Goal: Task Accomplishment & Management: Use online tool/utility

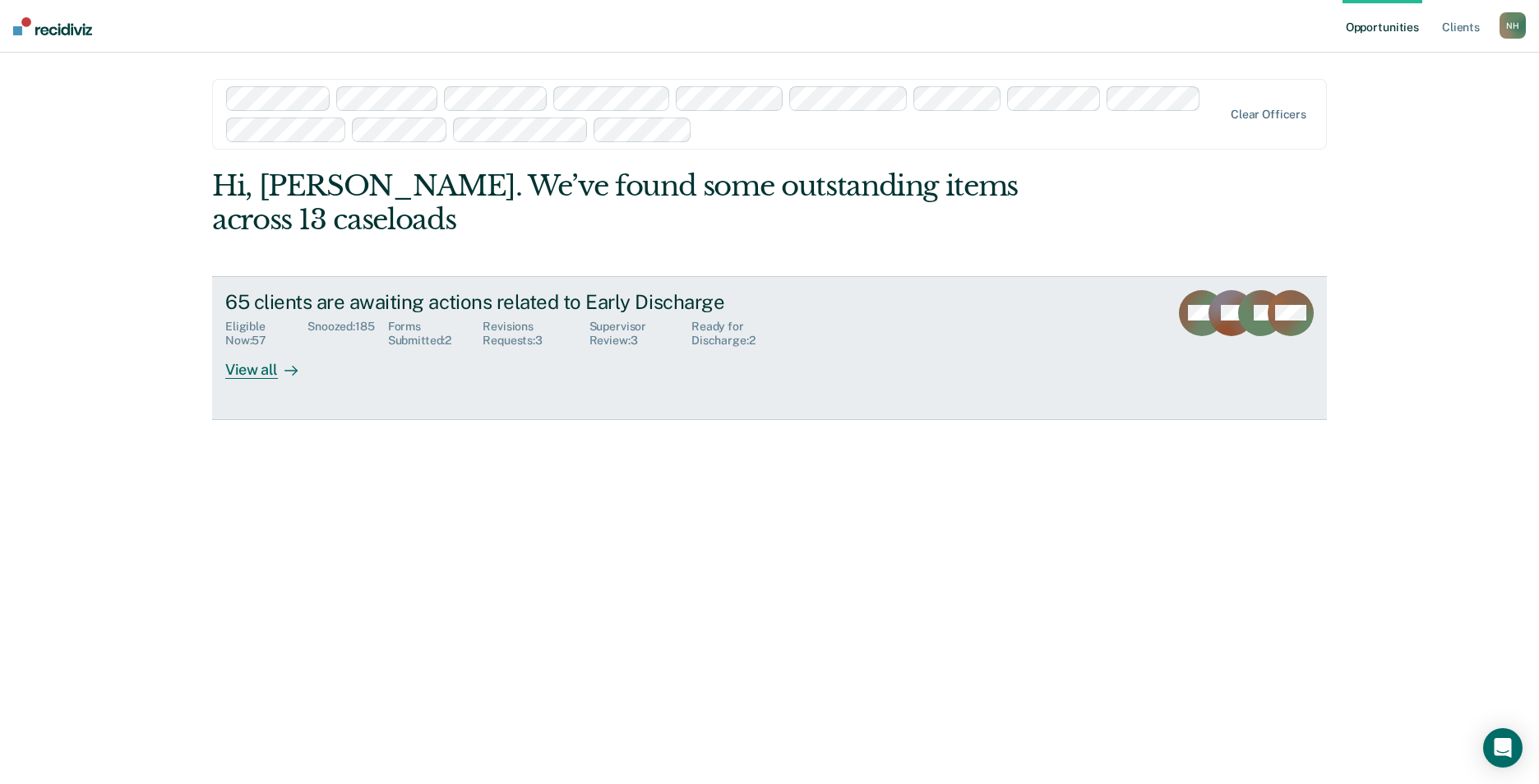
click at [720, 327] on div "Ready for Discharge : 2" at bounding box center [746, 334] width 111 height 28
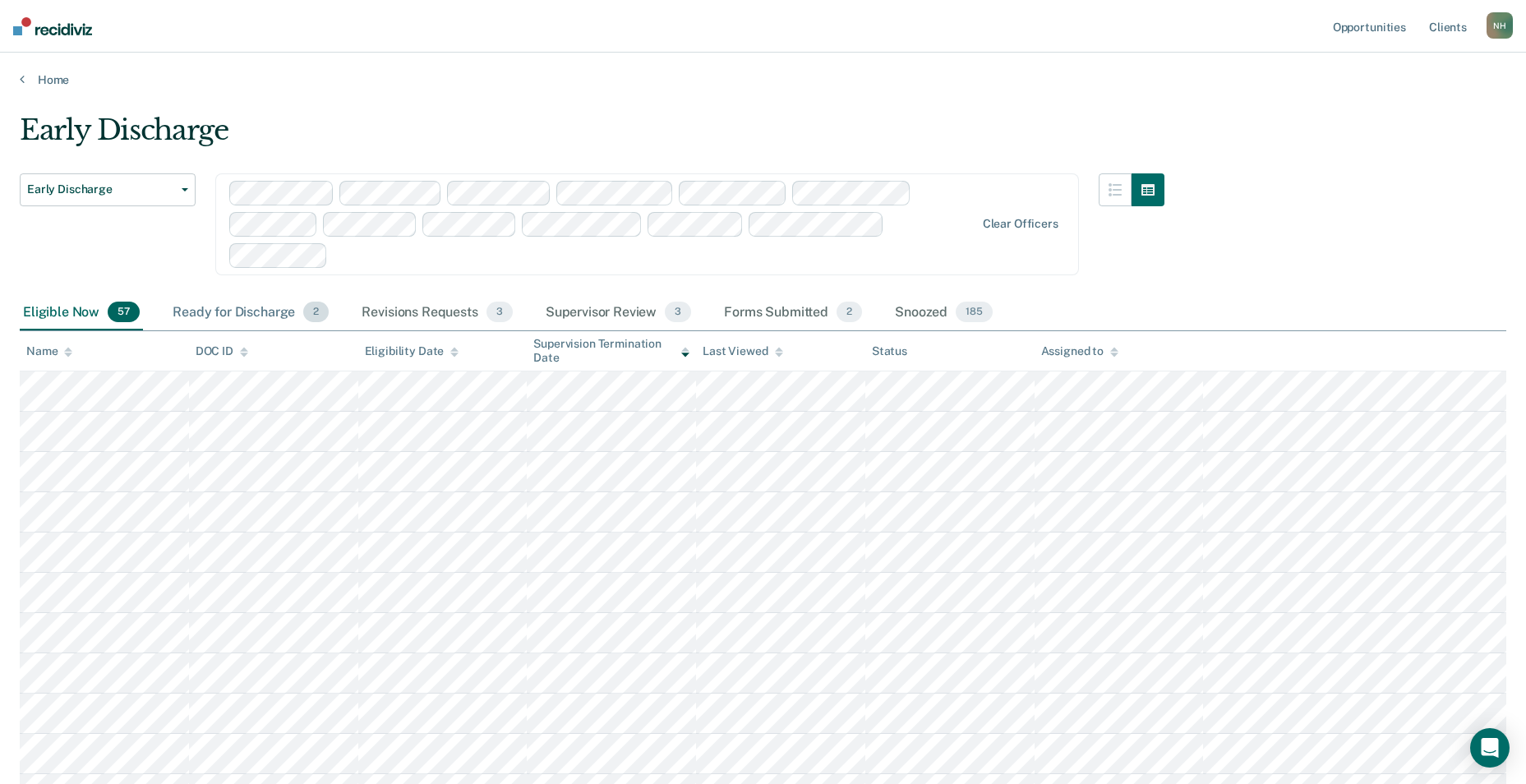
click at [247, 306] on div "Ready for Discharge 2" at bounding box center [250, 313] width 162 height 36
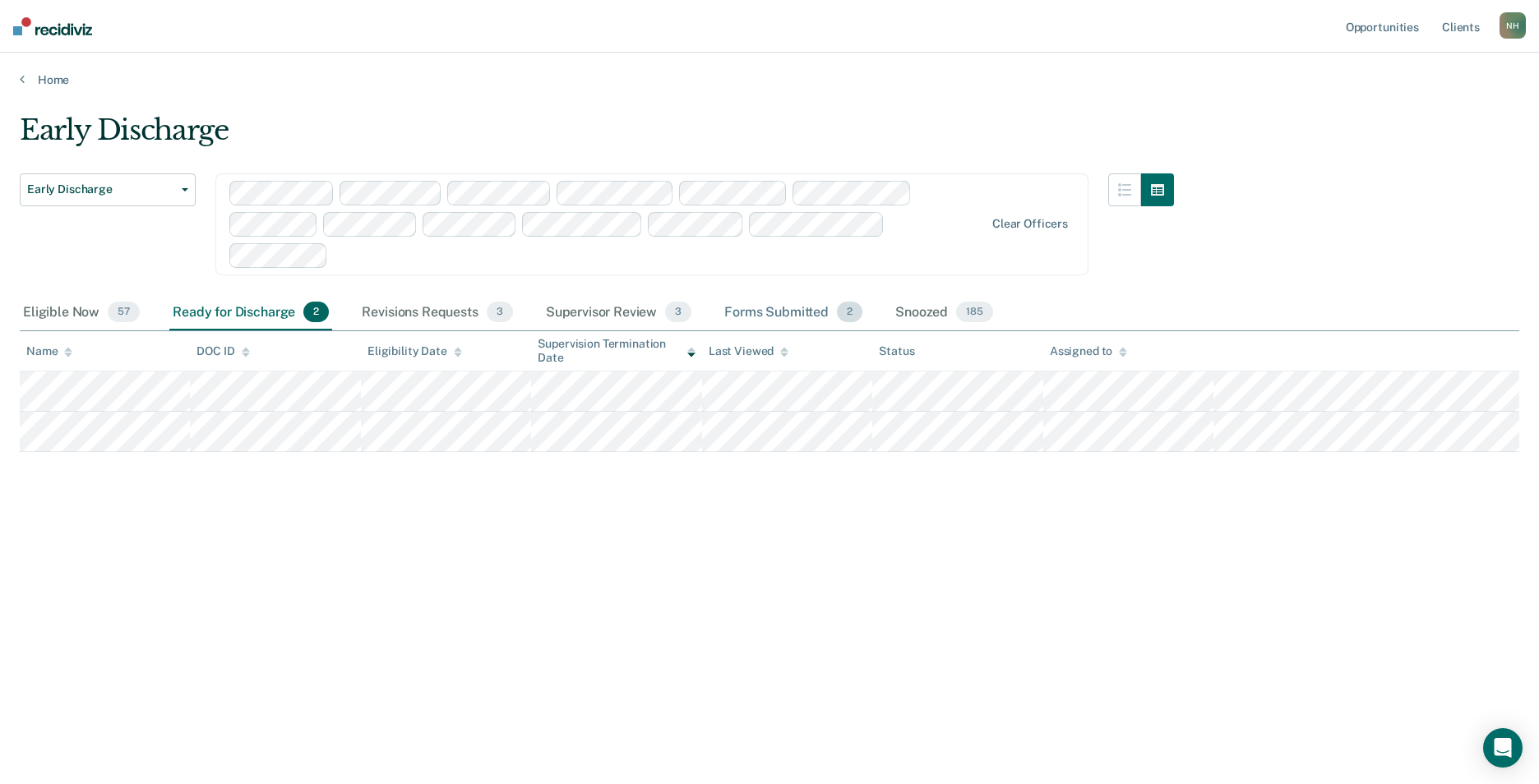
click at [776, 308] on div "Forms Submitted 2" at bounding box center [793, 313] width 144 height 36
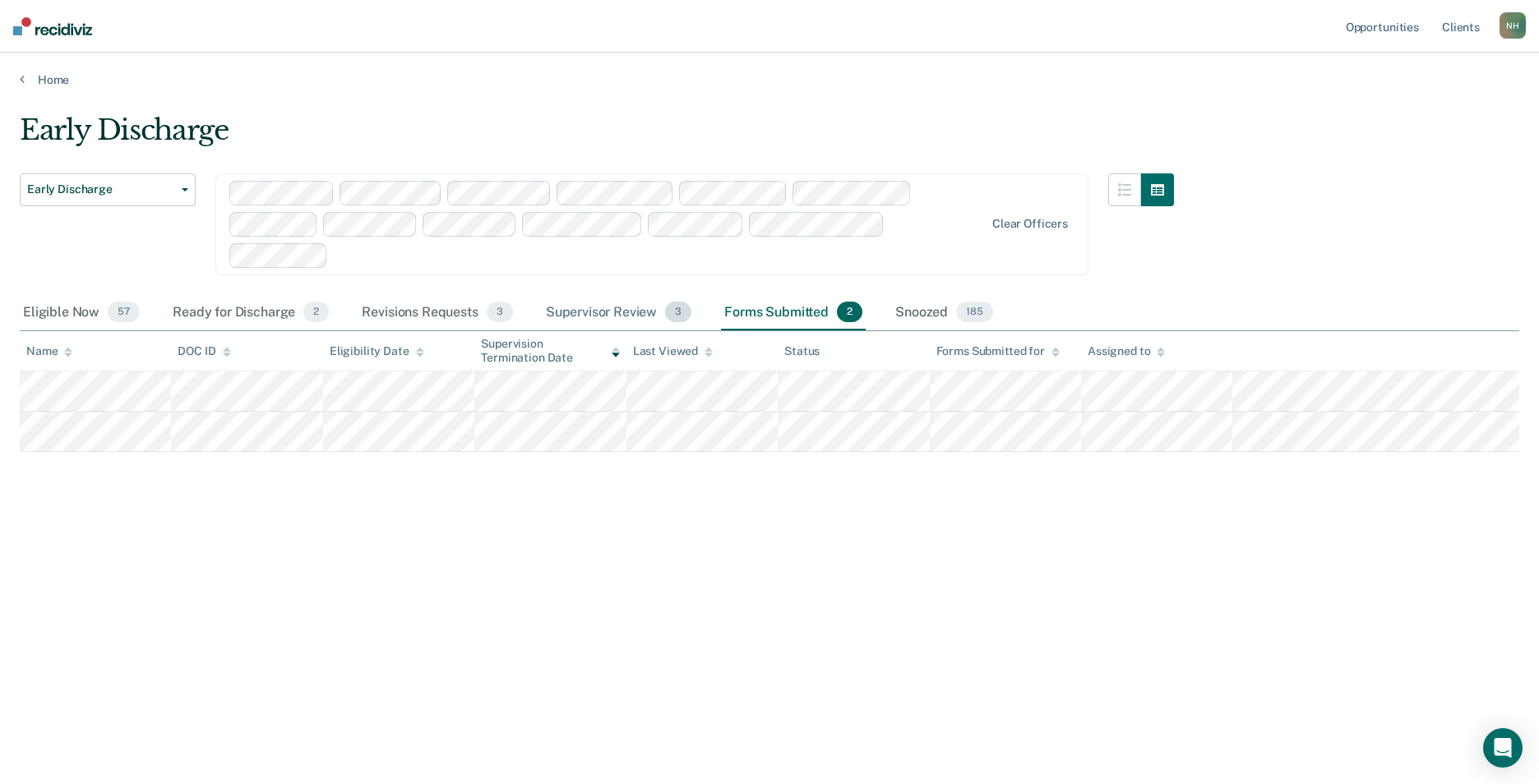
click at [621, 298] on div "Supervisor Review 3" at bounding box center [619, 313] width 153 height 36
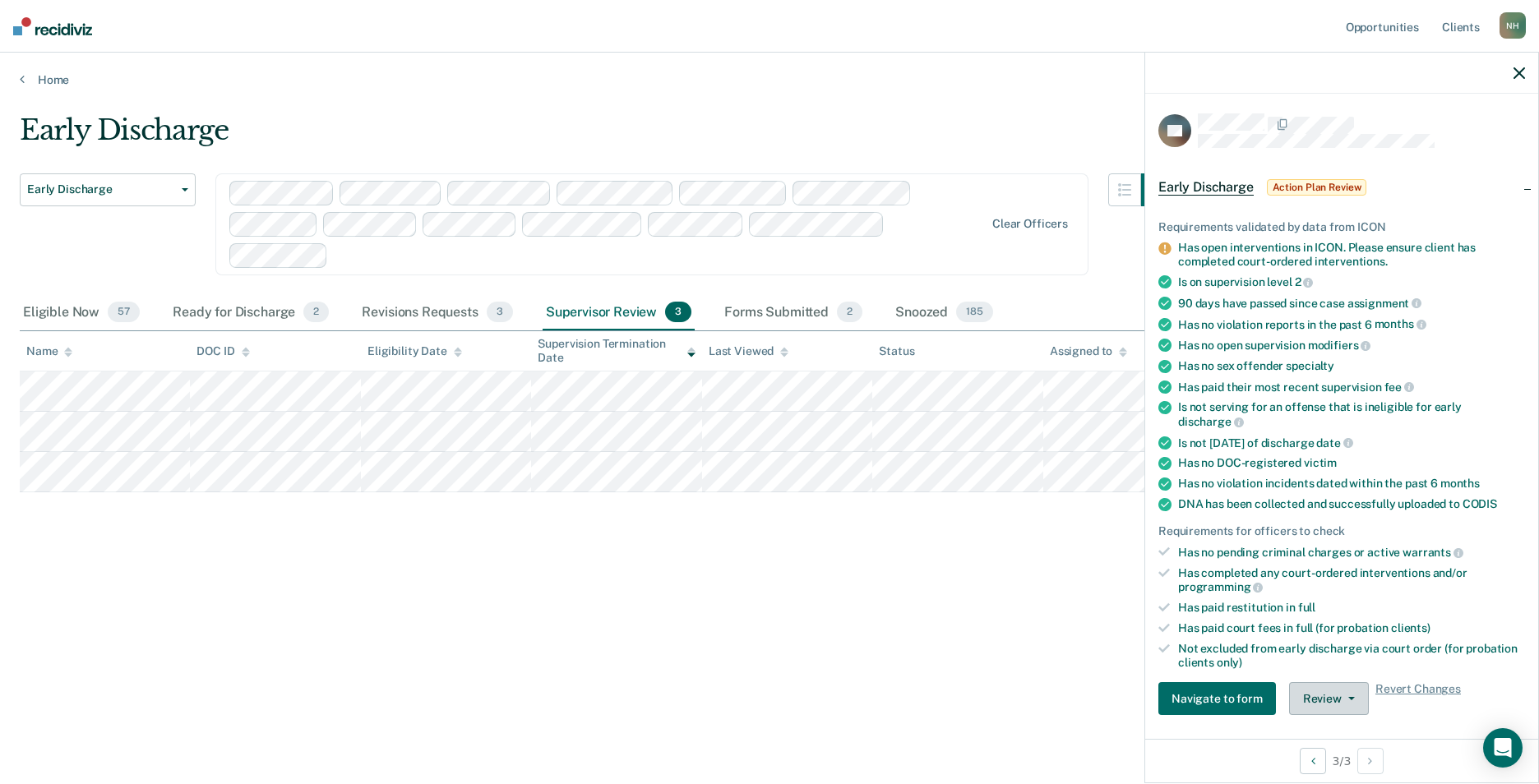
click at [1348, 698] on icon "button" at bounding box center [1352, 699] width 7 height 3
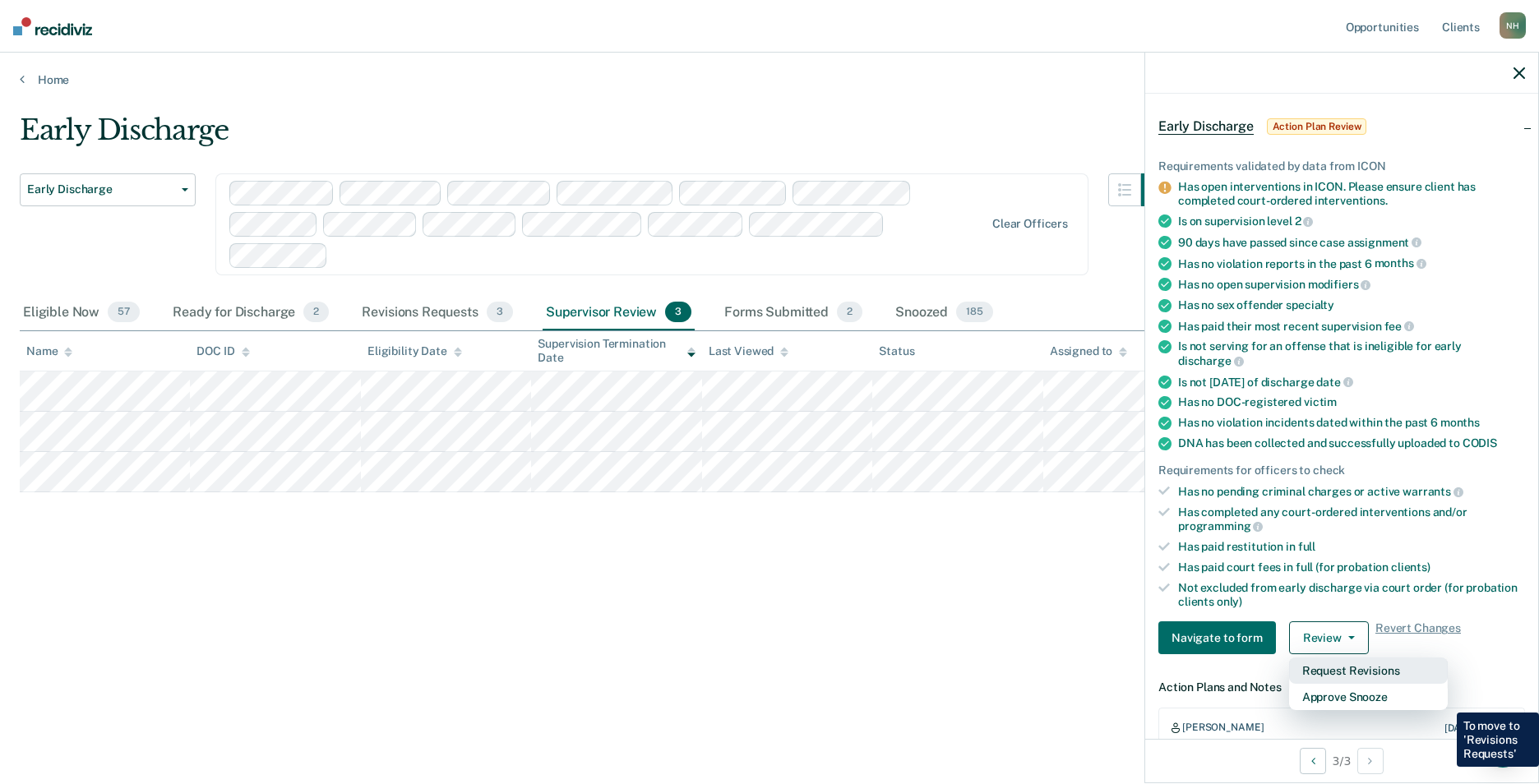
scroll to position [86, 0]
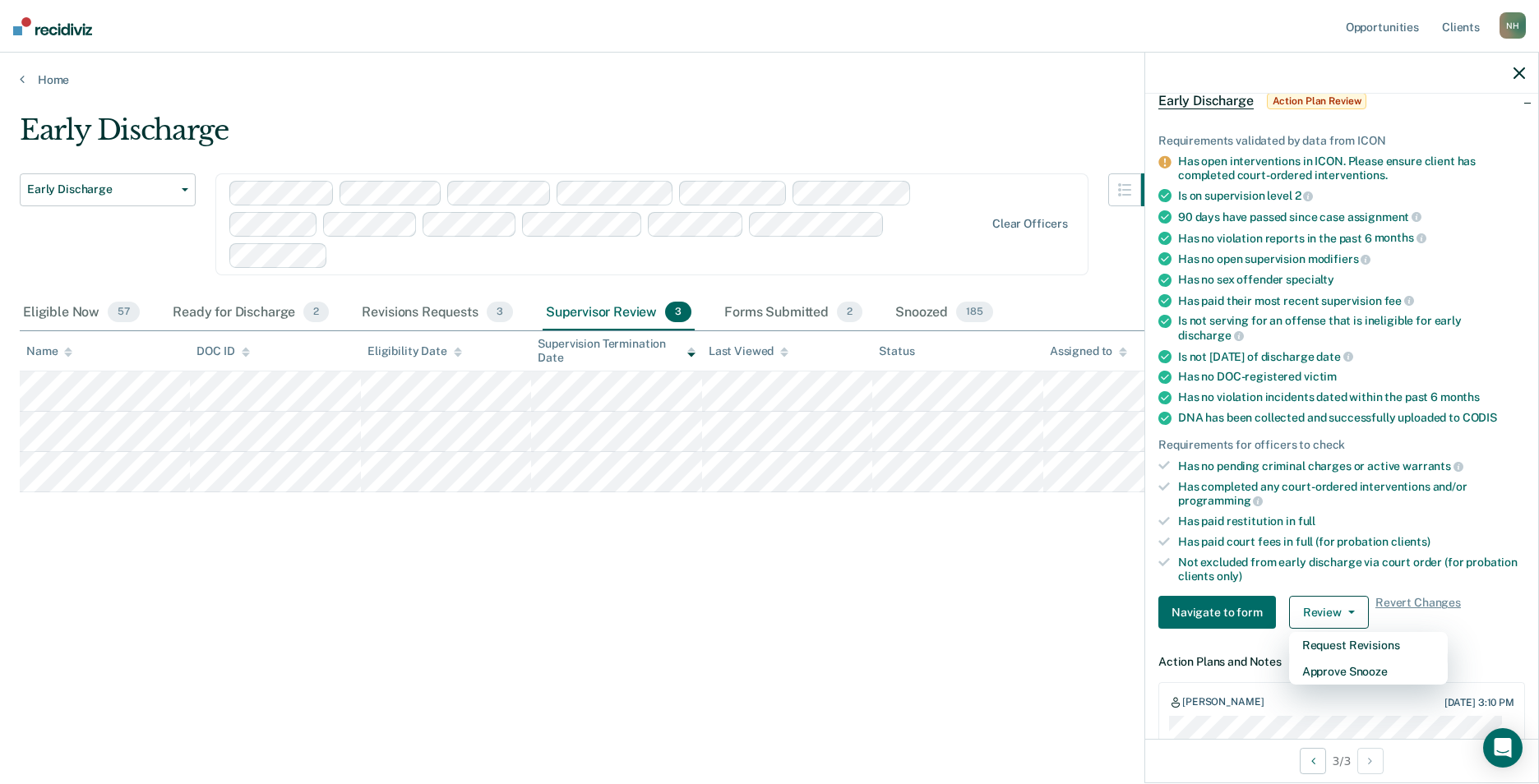
click at [848, 608] on div "Early Discharge Early Discharge Early Discharge Clear officers Eligible Now 57 …" at bounding box center [770, 387] width 1499 height 548
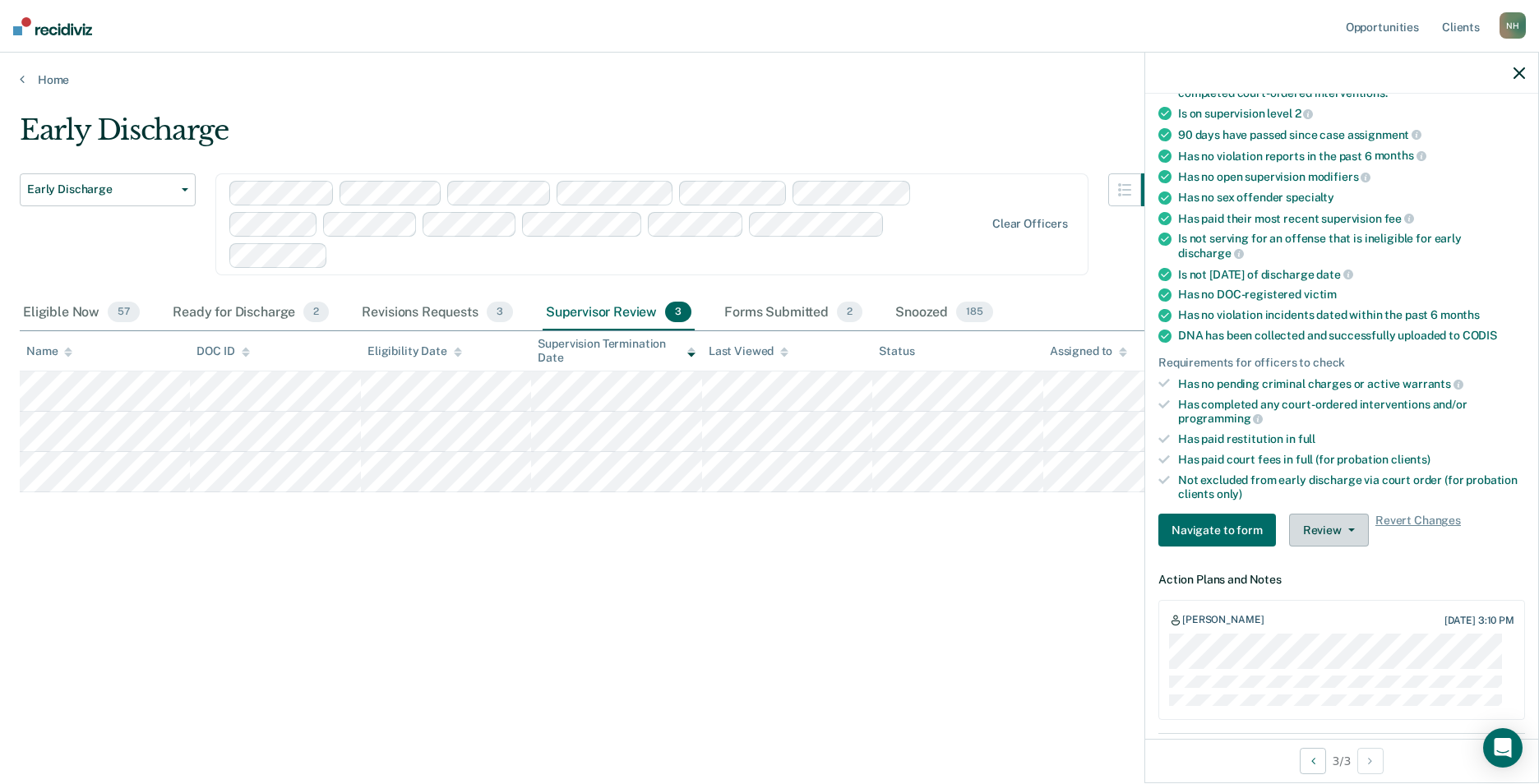
click at [1330, 529] on button "Review" at bounding box center [1328, 530] width 80 height 33
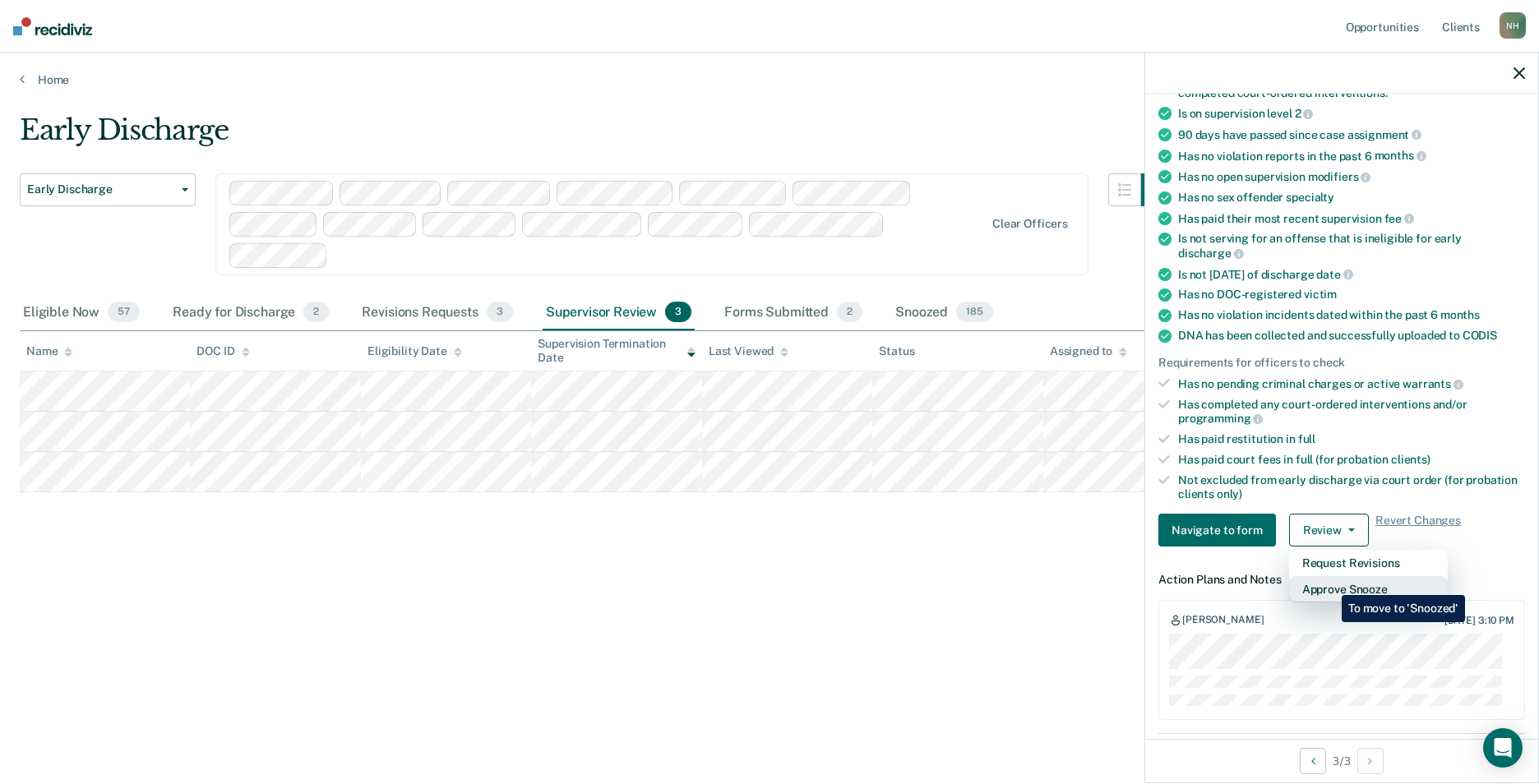
click at [1329, 583] on button "Approve Snooze" at bounding box center [1368, 589] width 159 height 27
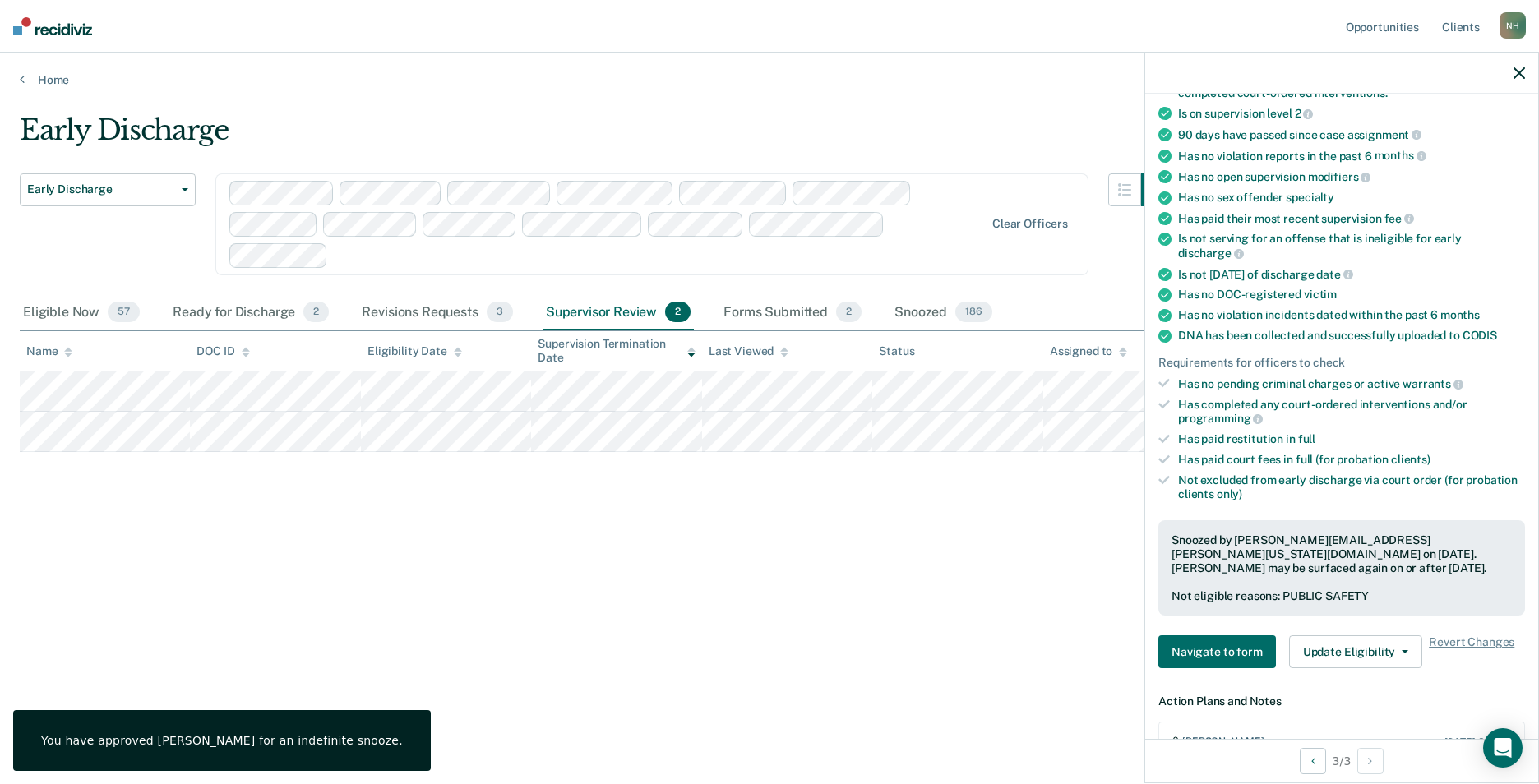
click at [603, 554] on div "Early Discharge Early Discharge Early Discharge Clear officers Eligible Now 57 …" at bounding box center [770, 387] width 1499 height 548
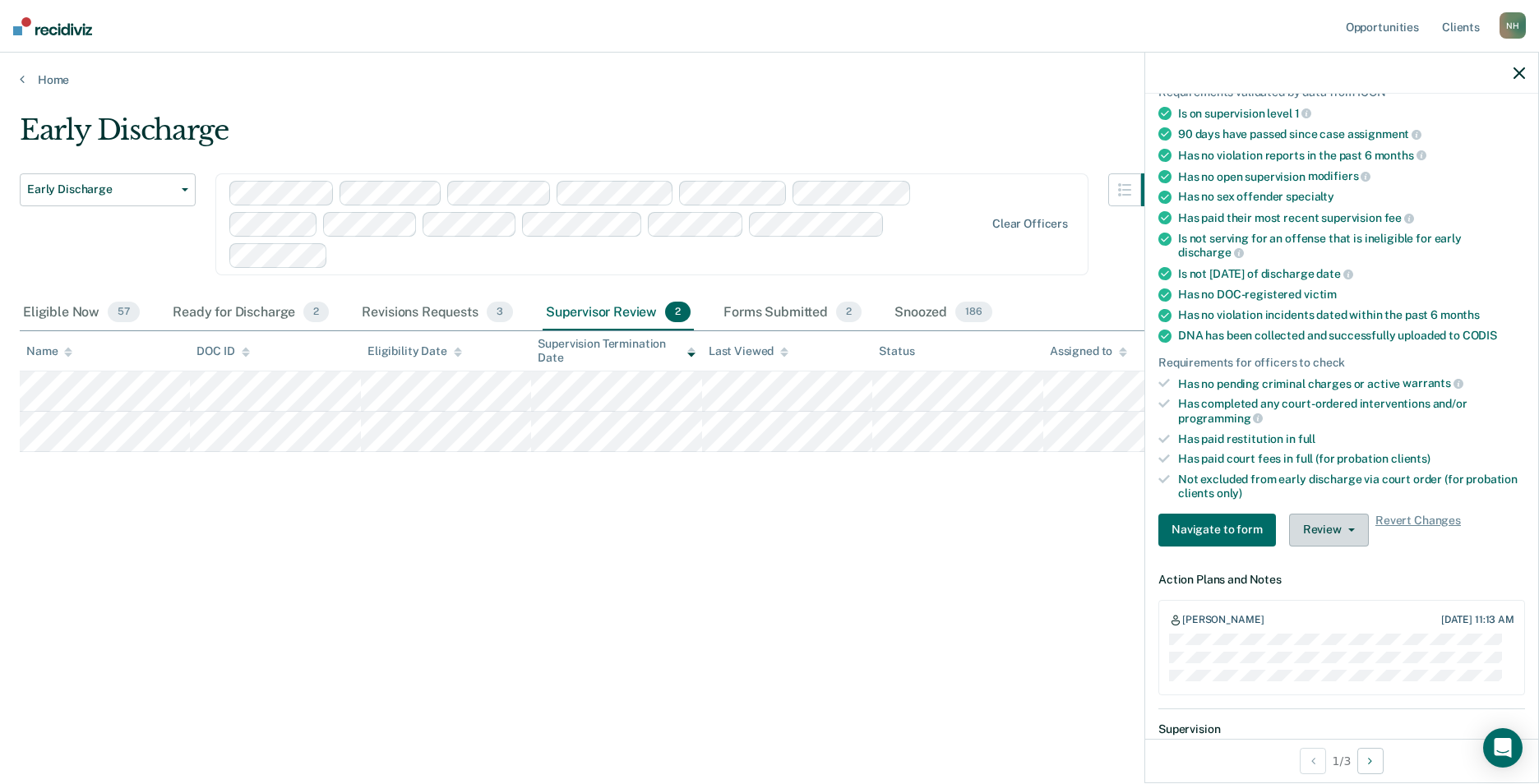
click at [1318, 526] on button "Review" at bounding box center [1328, 530] width 80 height 33
click at [1315, 589] on button "Approve Snooze" at bounding box center [1368, 589] width 159 height 27
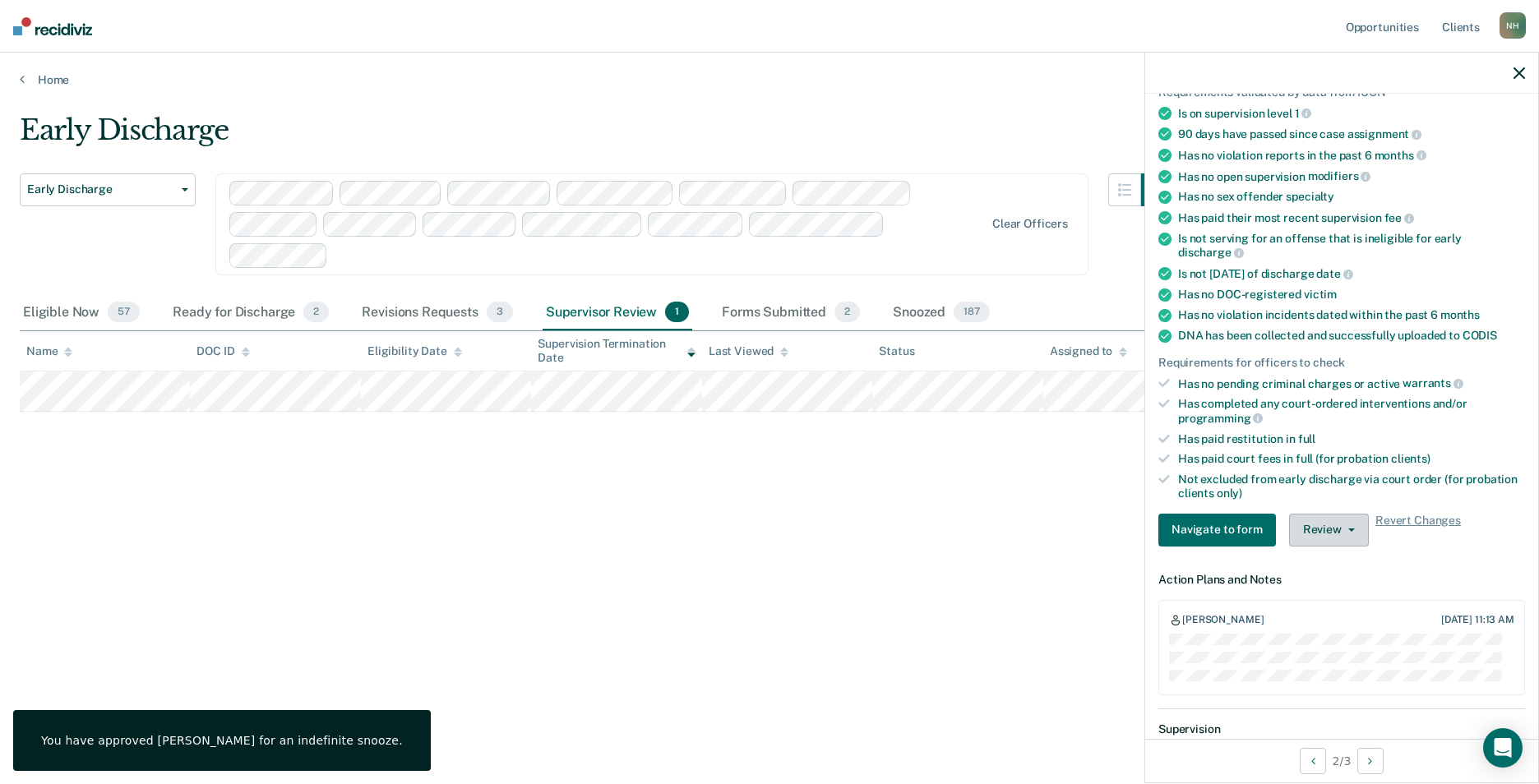
drag, startPoint x: 1329, startPoint y: 547, endPoint x: 1346, endPoint y: 500, distance: 50.0
click at [1330, 548] on div "Requirements validated by data from ICON Is on supervision level 1 90 days have…" at bounding box center [1341, 309] width 393 height 500
click at [1324, 520] on button "Review" at bounding box center [1328, 530] width 80 height 33
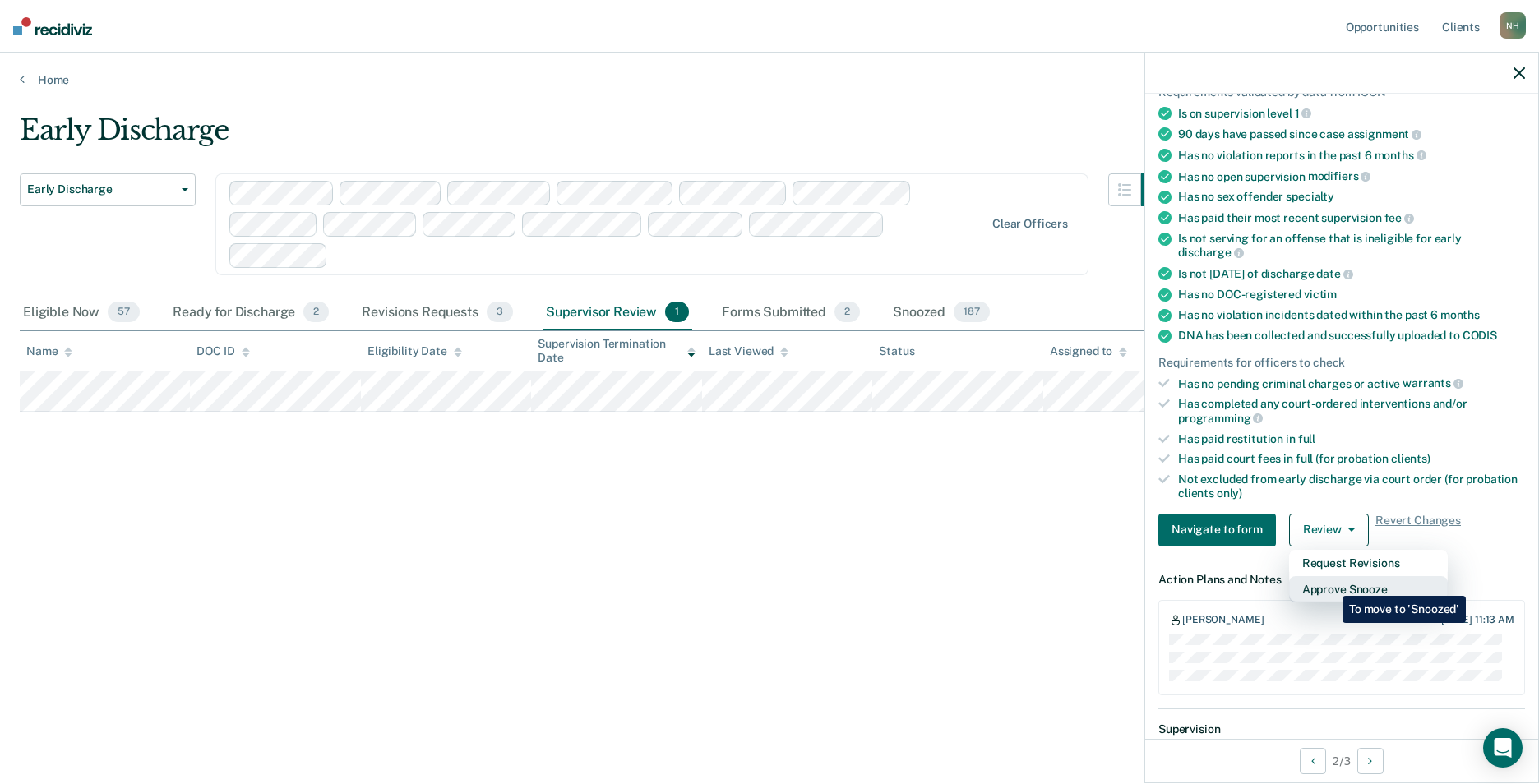
click at [1330, 584] on button "Approve Snooze" at bounding box center [1368, 589] width 159 height 27
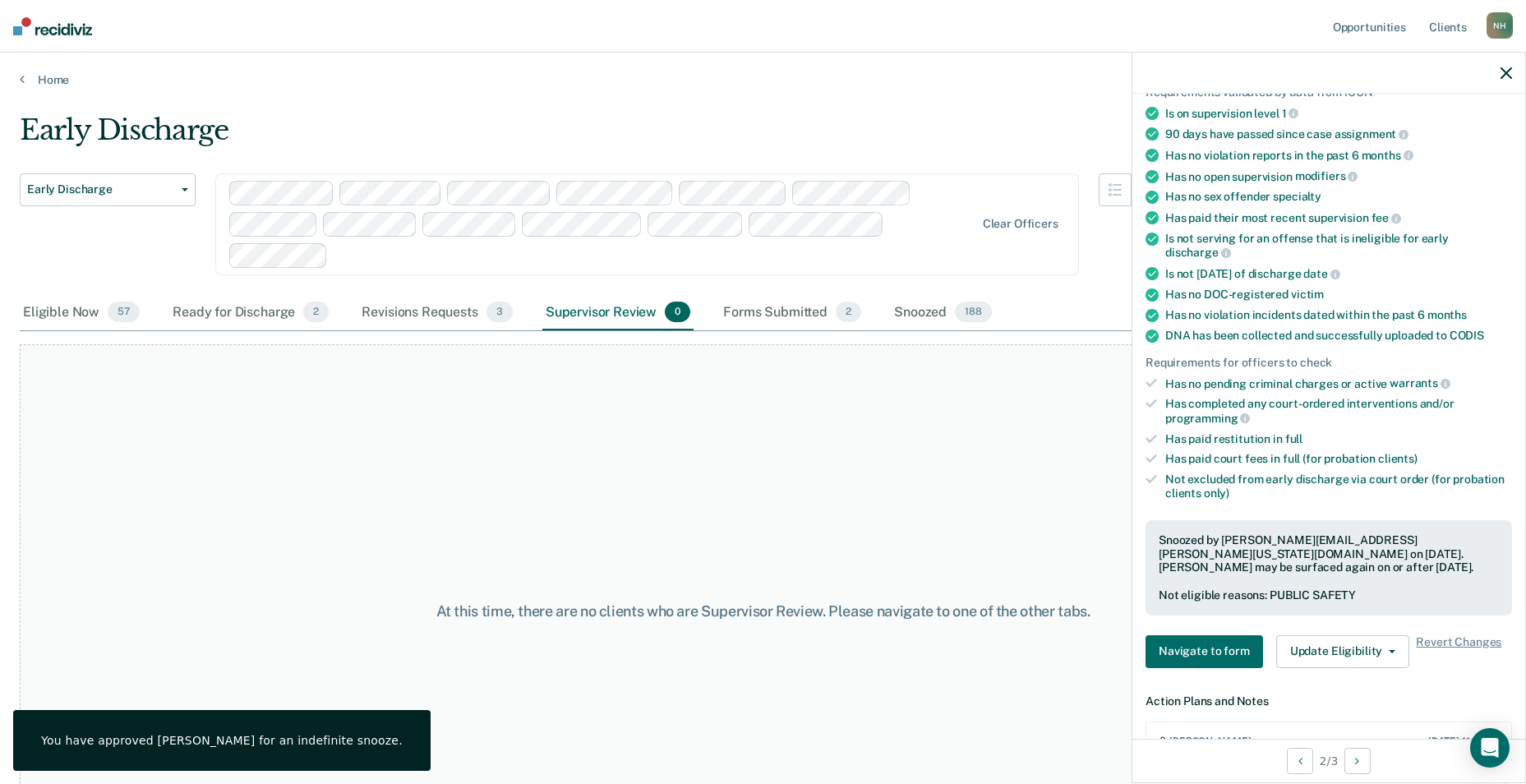
click at [787, 439] on div "At this time, there are no clients who are Supervisor Review. Please navigate t…" at bounding box center [763, 611] width 1486 height 534
click at [251, 303] on div "Ready for Discharge 2" at bounding box center [250, 313] width 162 height 36
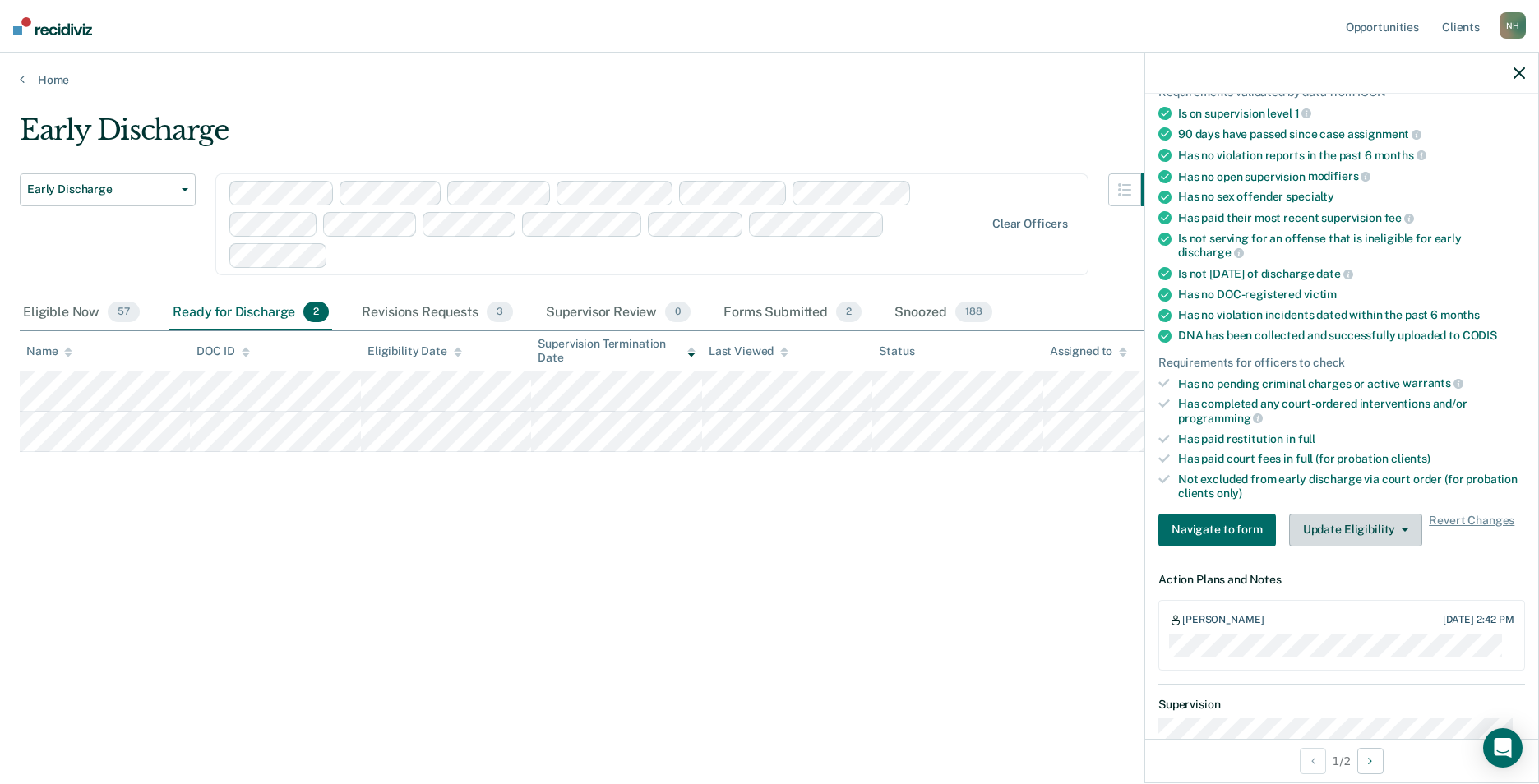
click at [1389, 526] on button "Update Eligibility" at bounding box center [1355, 530] width 133 height 33
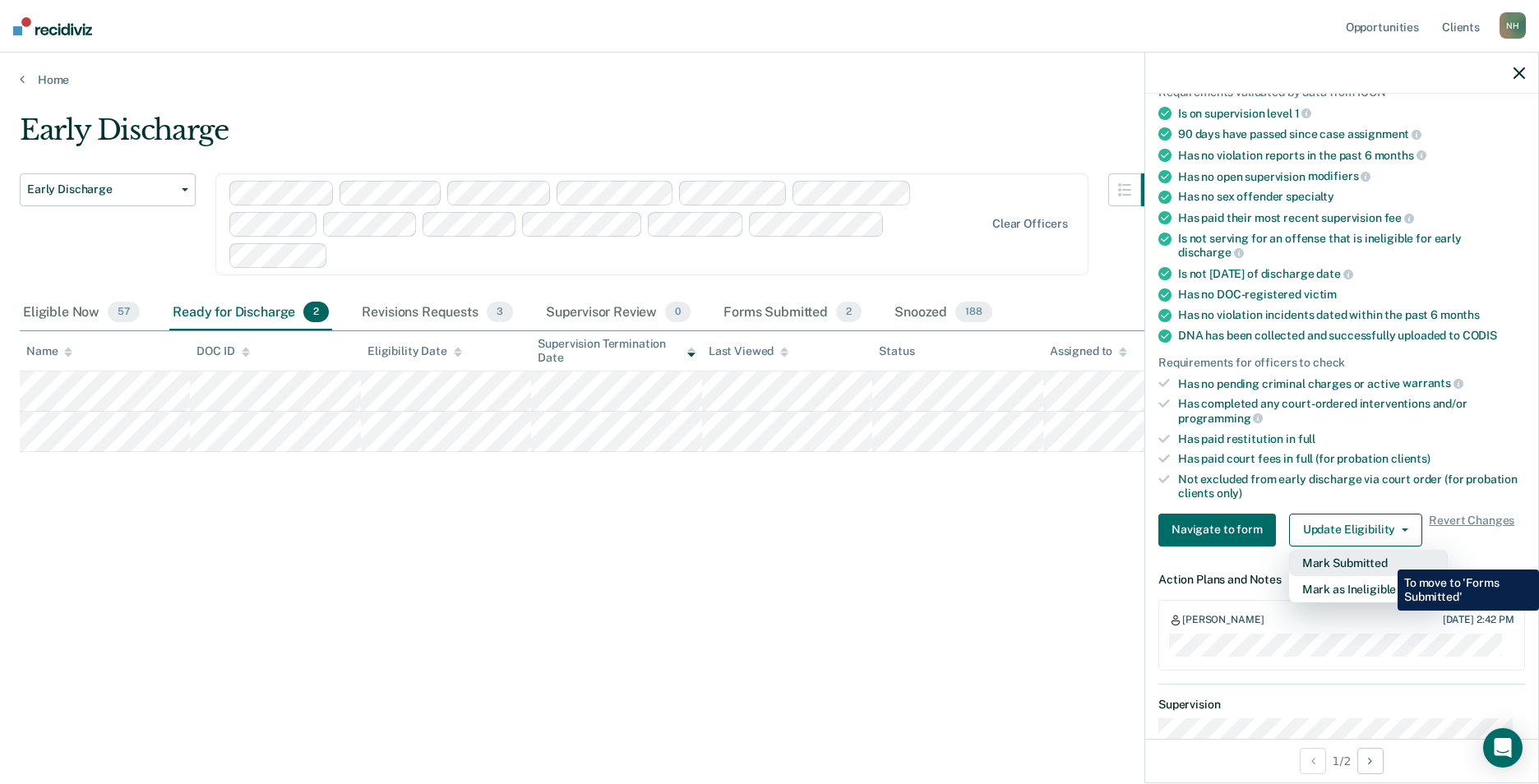
click at [1385, 557] on button "Mark Submitted" at bounding box center [1368, 563] width 159 height 27
